Goal: Check status: Check status

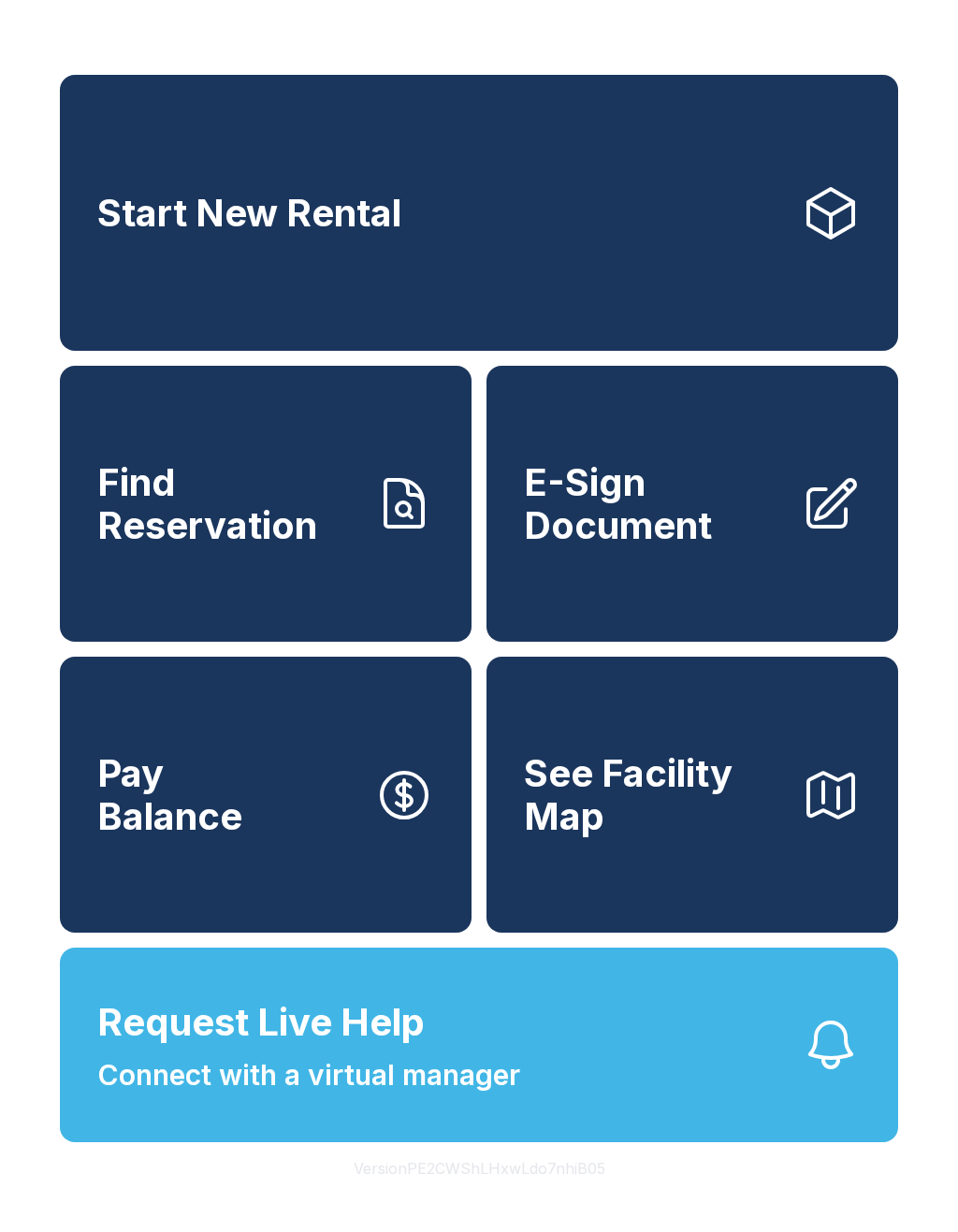
click at [605, 1115] on button "Request Live Help Connect with a virtual manager" at bounding box center [479, 1044] width 838 height 195
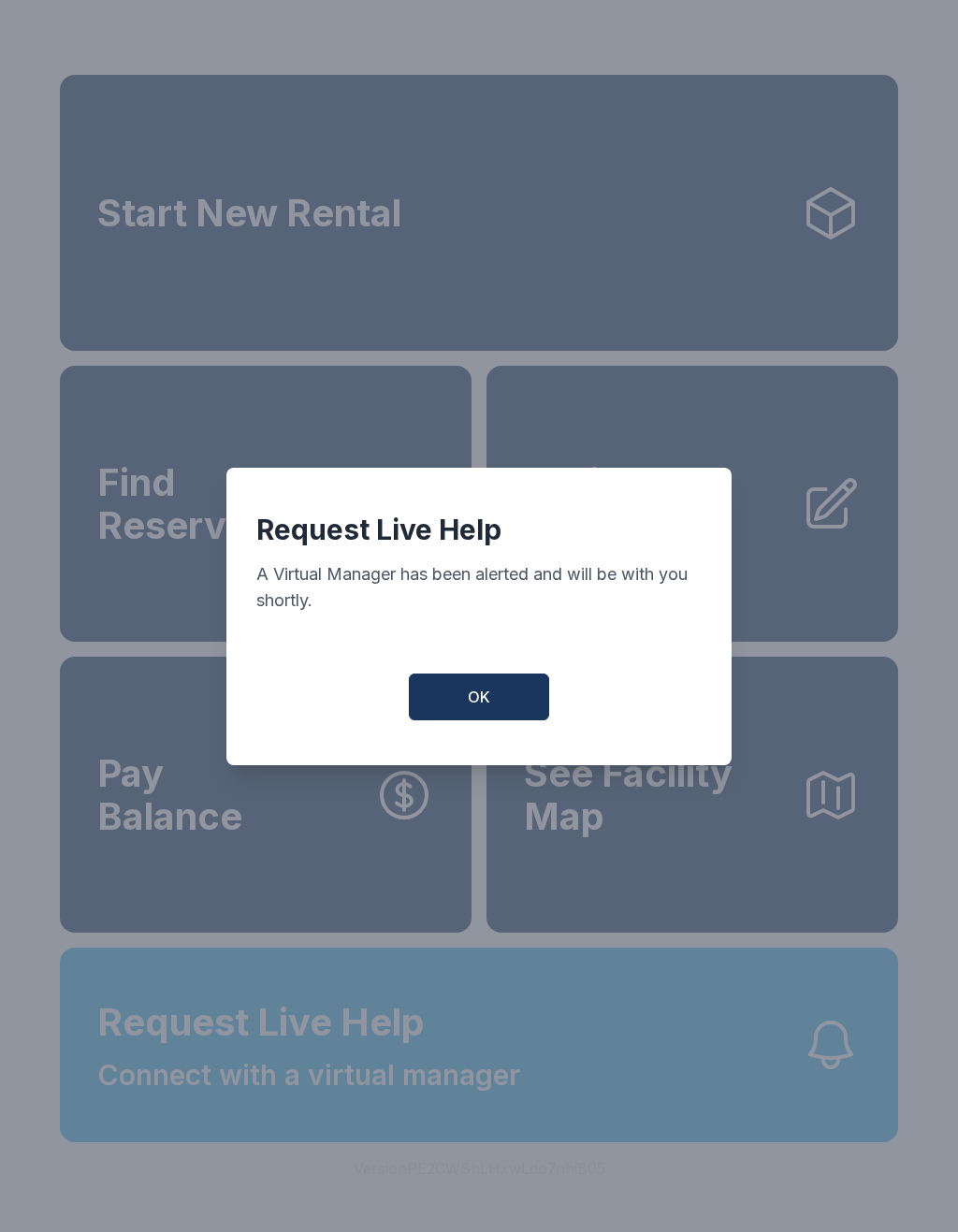
click at [487, 720] on button "OK" at bounding box center [479, 696] width 141 height 47
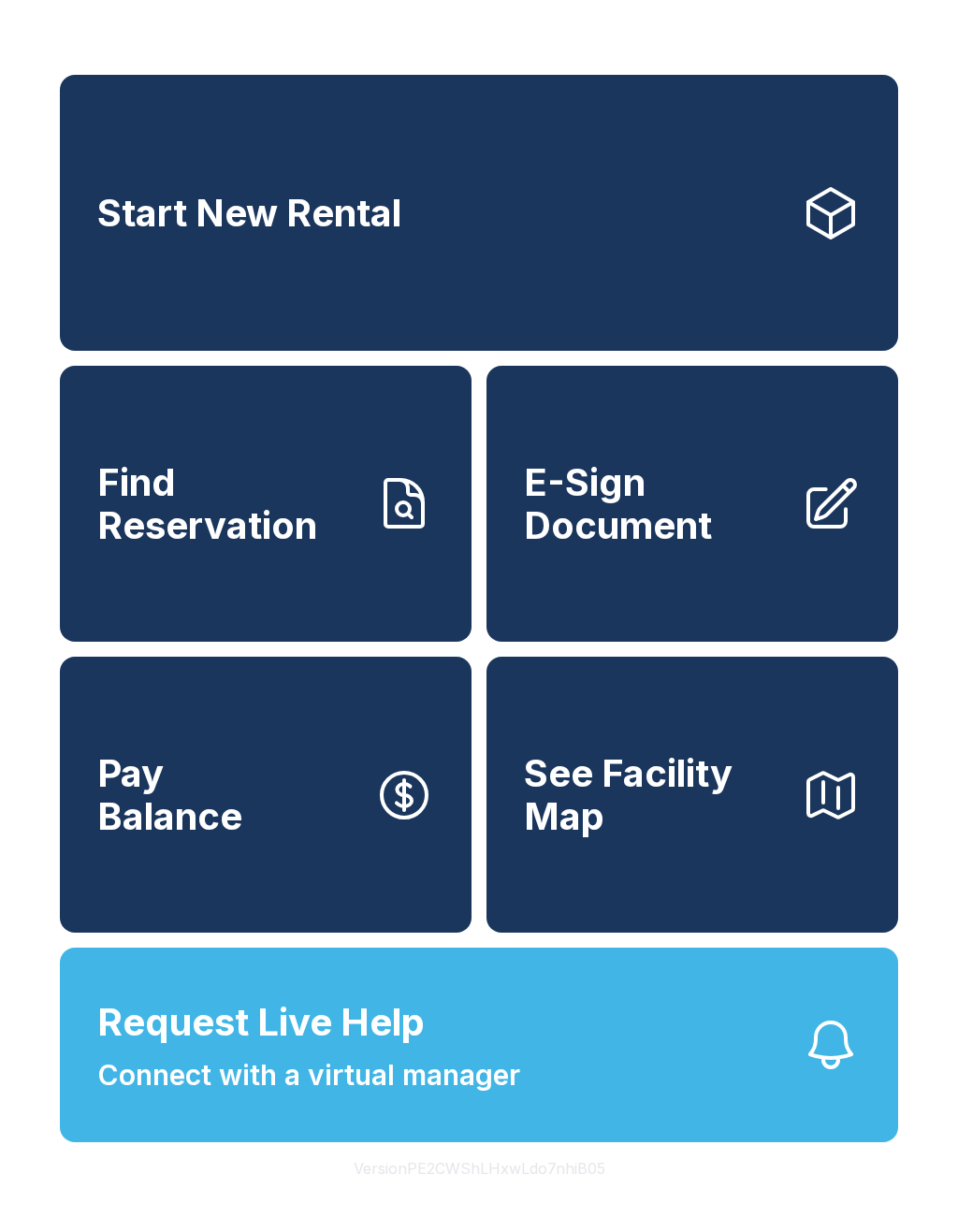
click at [319, 515] on span "Find Reservation" at bounding box center [229, 503] width 262 height 85
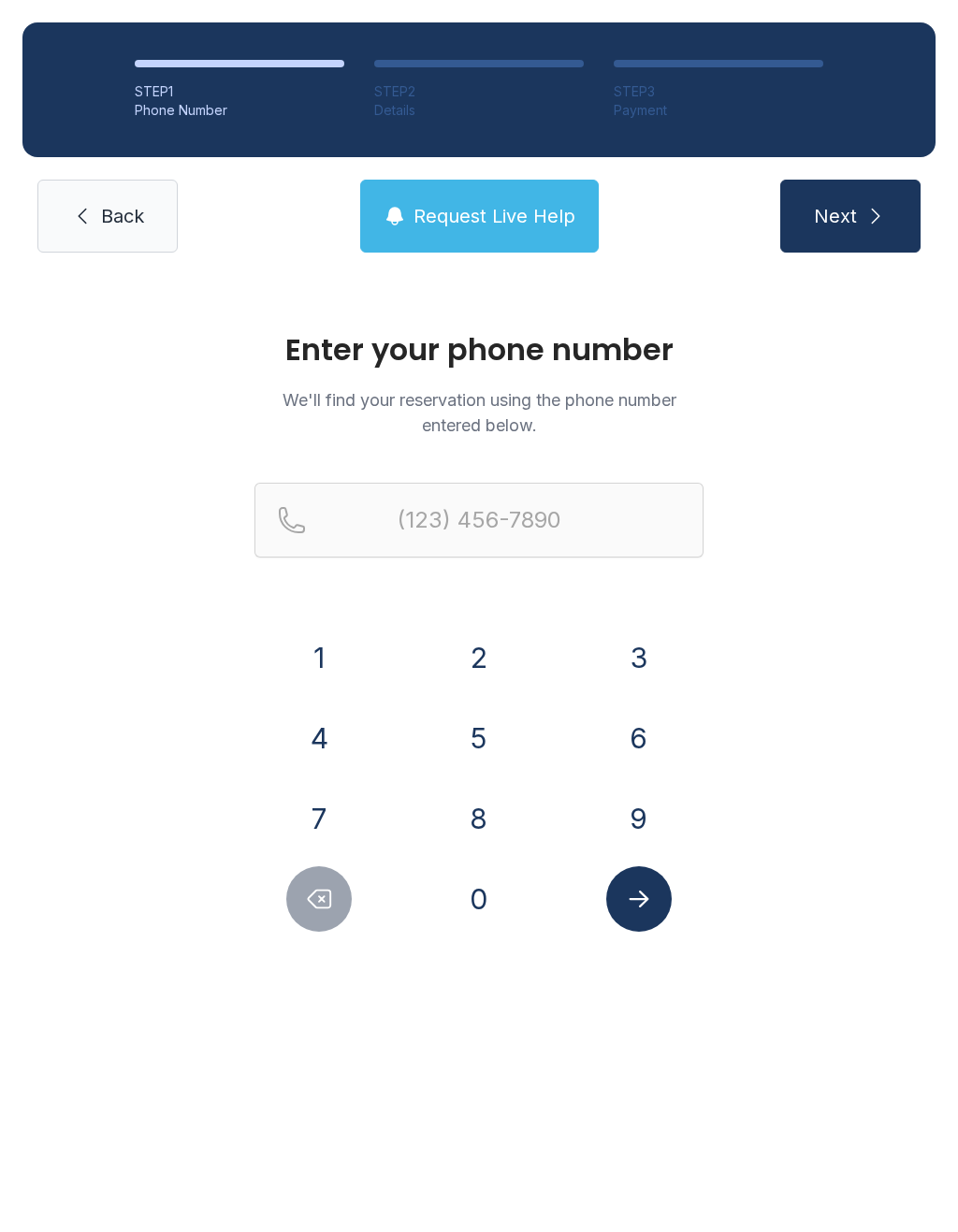
click at [333, 737] on button "4" at bounding box center [319, 738] width 66 height 66
click at [304, 815] on button "7" at bounding box center [319, 819] width 66 height 66
click at [640, 831] on button "9" at bounding box center [640, 819] width 66 height 66
click at [656, 652] on button "3" at bounding box center [640, 657] width 66 height 66
click at [637, 821] on button "9" at bounding box center [640, 819] width 66 height 66
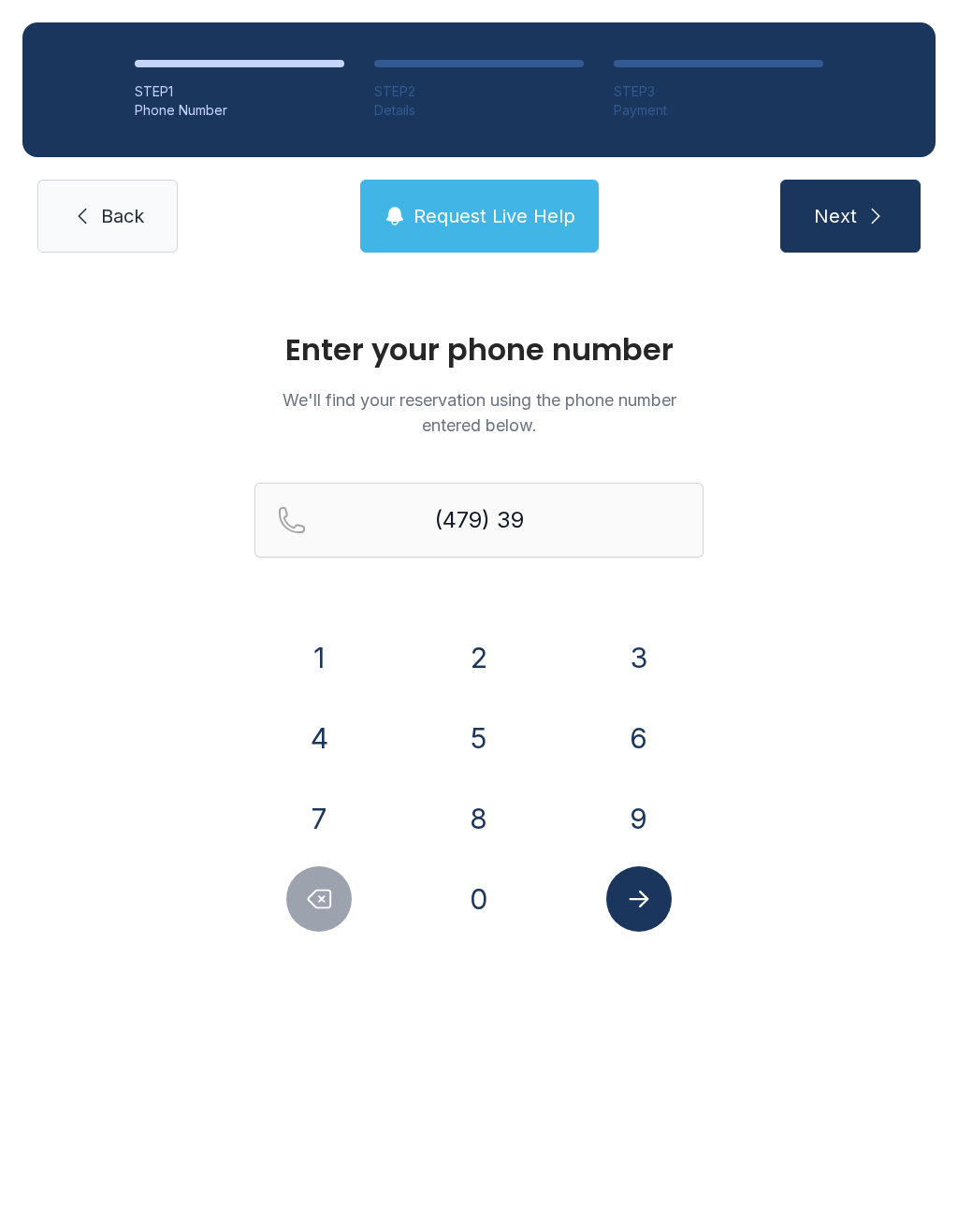
click at [645, 659] on button "3" at bounding box center [640, 657] width 66 height 66
click at [478, 906] on button "0" at bounding box center [479, 899] width 66 height 66
click at [477, 906] on button "0" at bounding box center [479, 899] width 66 height 66
click at [328, 814] on button "7" at bounding box center [319, 819] width 66 height 66
click at [330, 649] on button "1" at bounding box center [319, 657] width 66 height 66
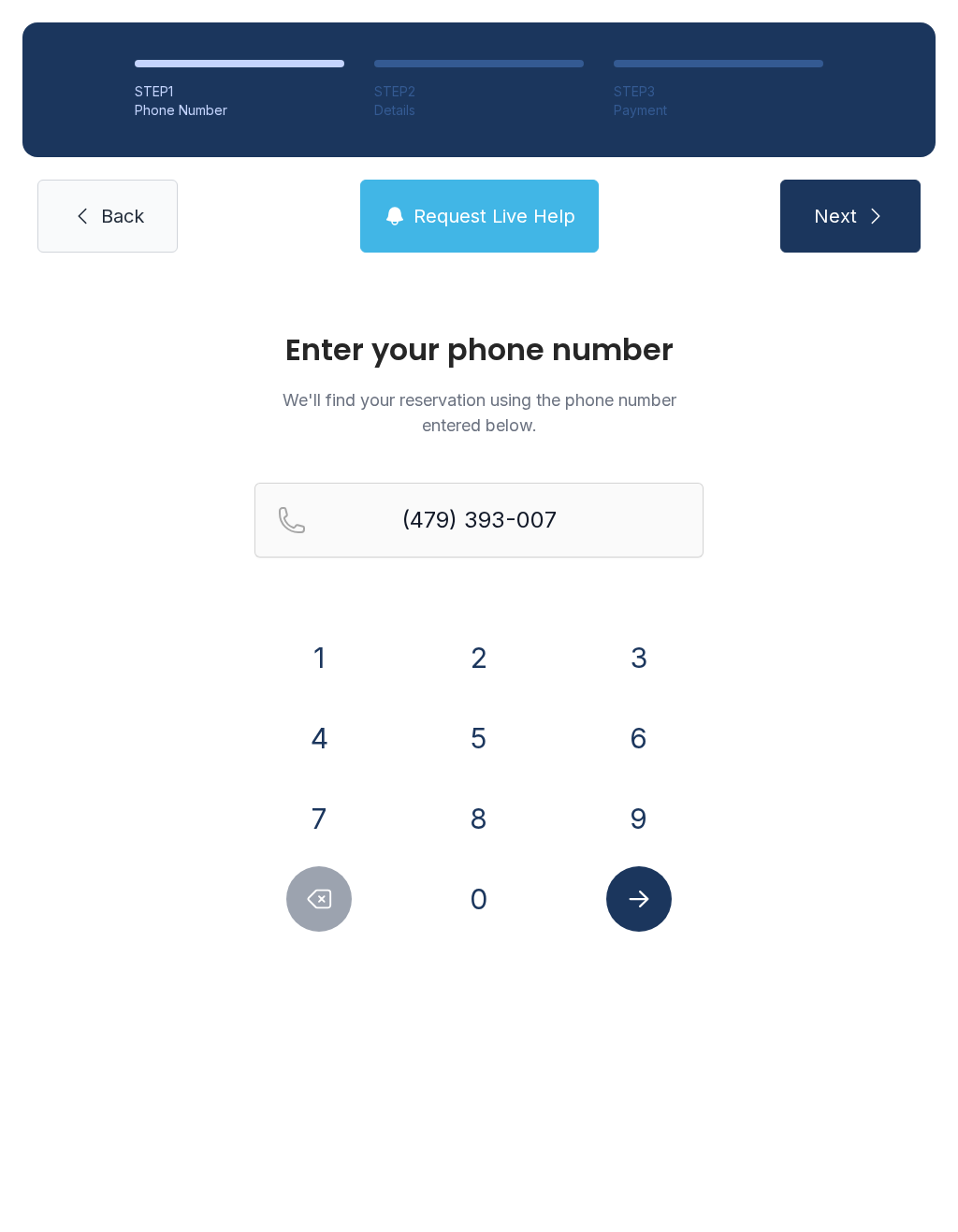
type input "[PHONE_NUMBER]"
click at [640, 894] on icon "Submit lookup form" at bounding box center [639, 899] width 28 height 28
